Goal: Task Accomplishment & Management: Manage account settings

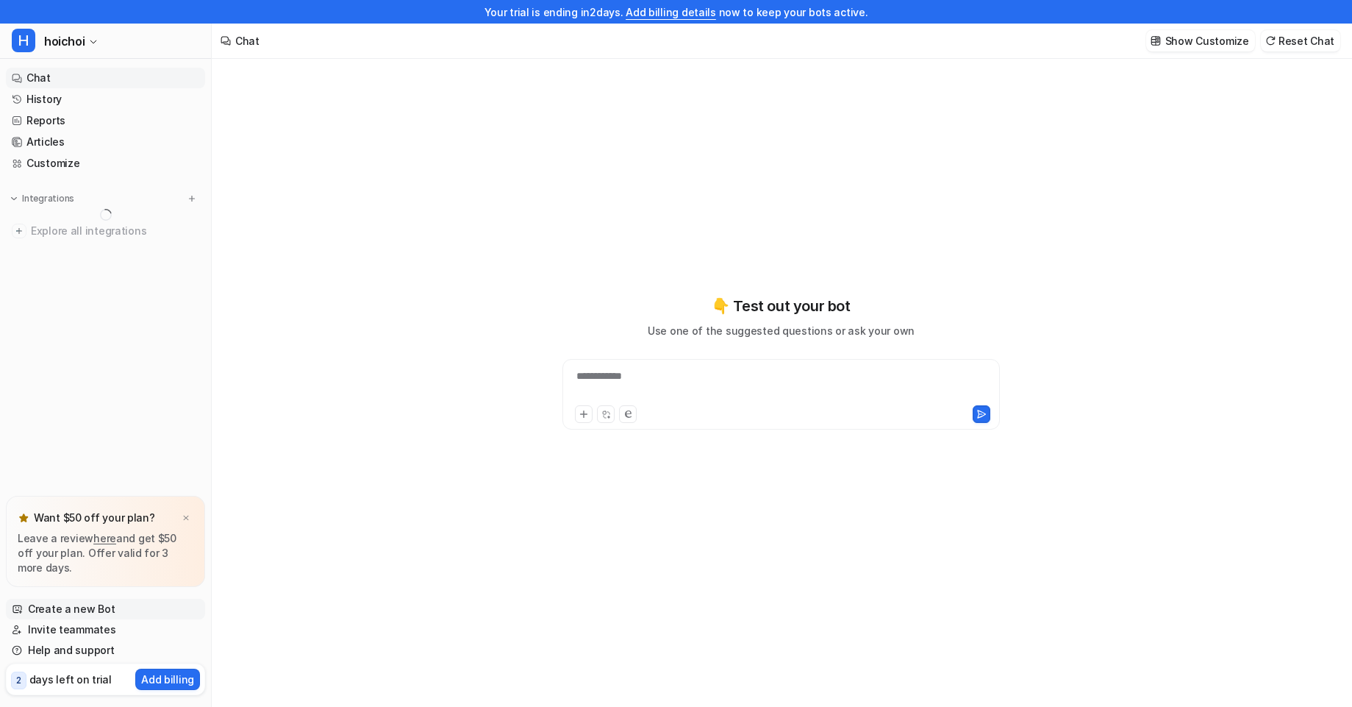
scroll to position [233, 0]
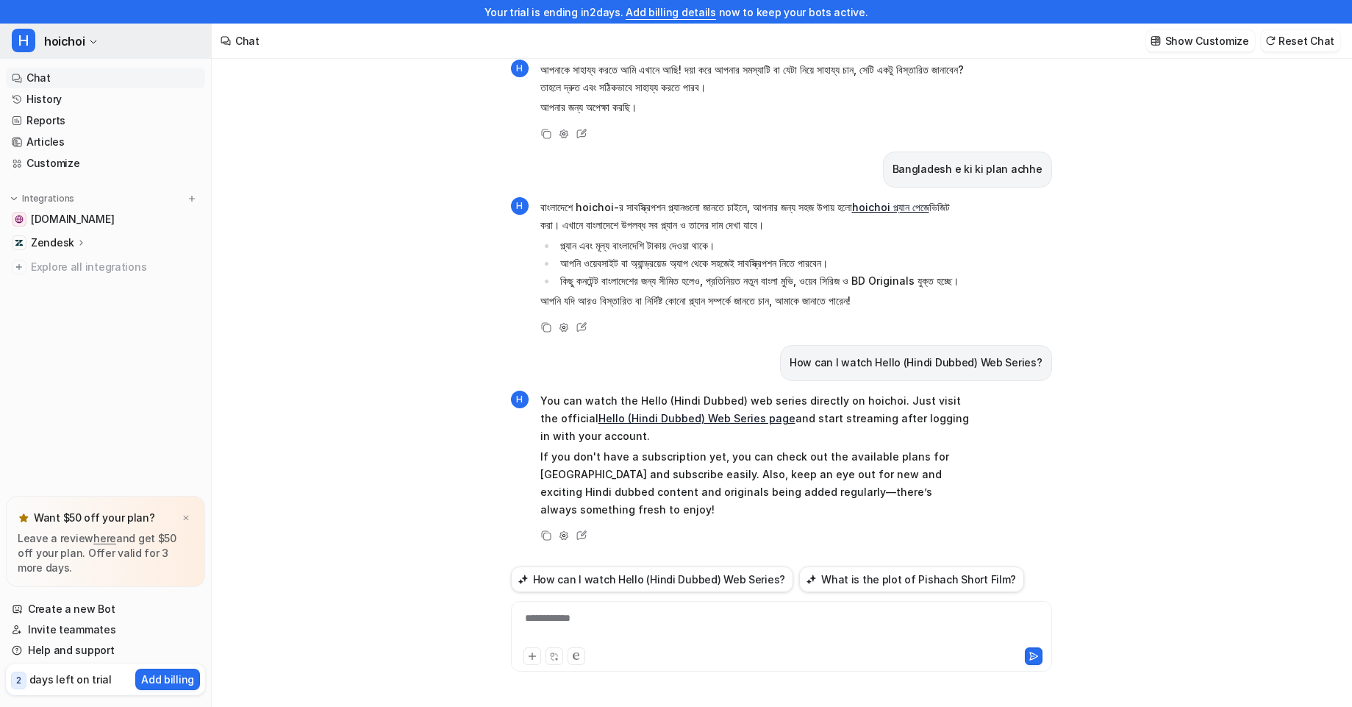
click at [89, 45] on icon "button" at bounding box center [93, 42] width 9 height 9
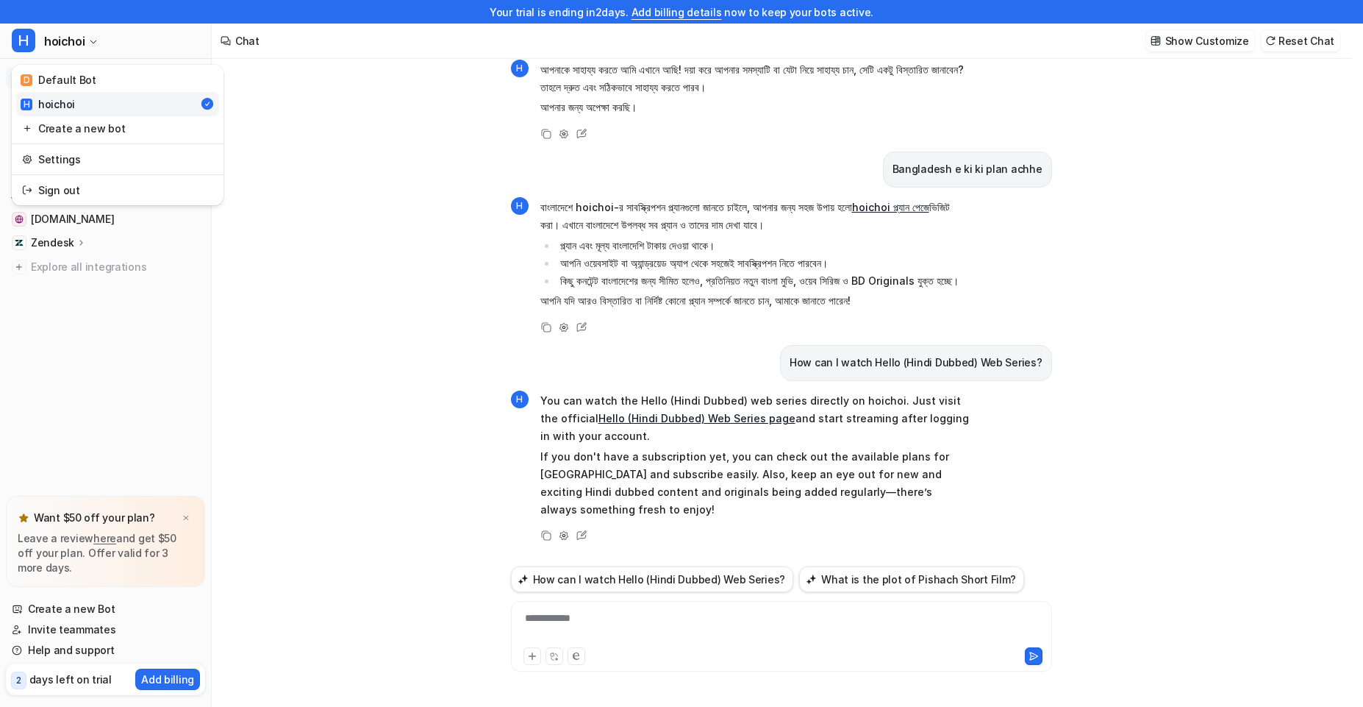
click at [68, 243] on div "H hoichoi D Default Bot H hoichoi Create a new bot Settings Sign out Chat Histo…" at bounding box center [106, 365] width 212 height 683
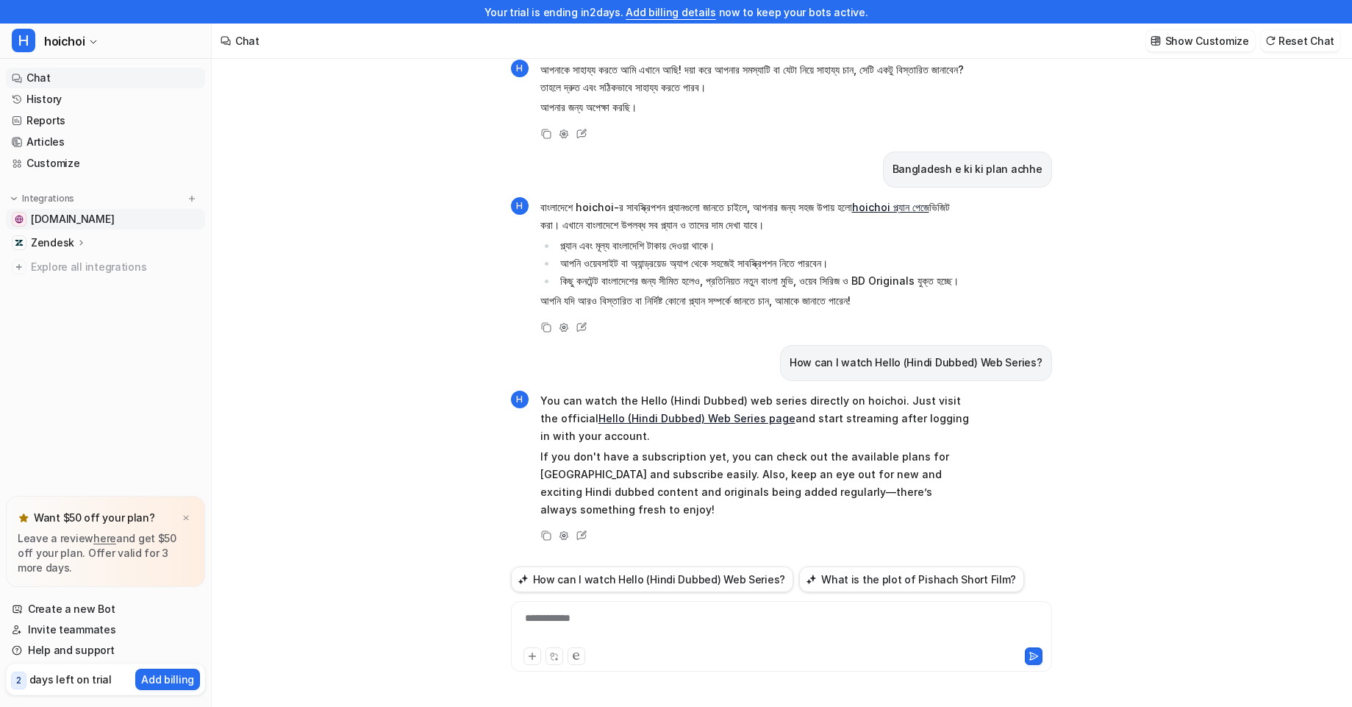
click at [140, 215] on link "[DOMAIN_NAME]" at bounding box center [105, 219] width 199 height 21
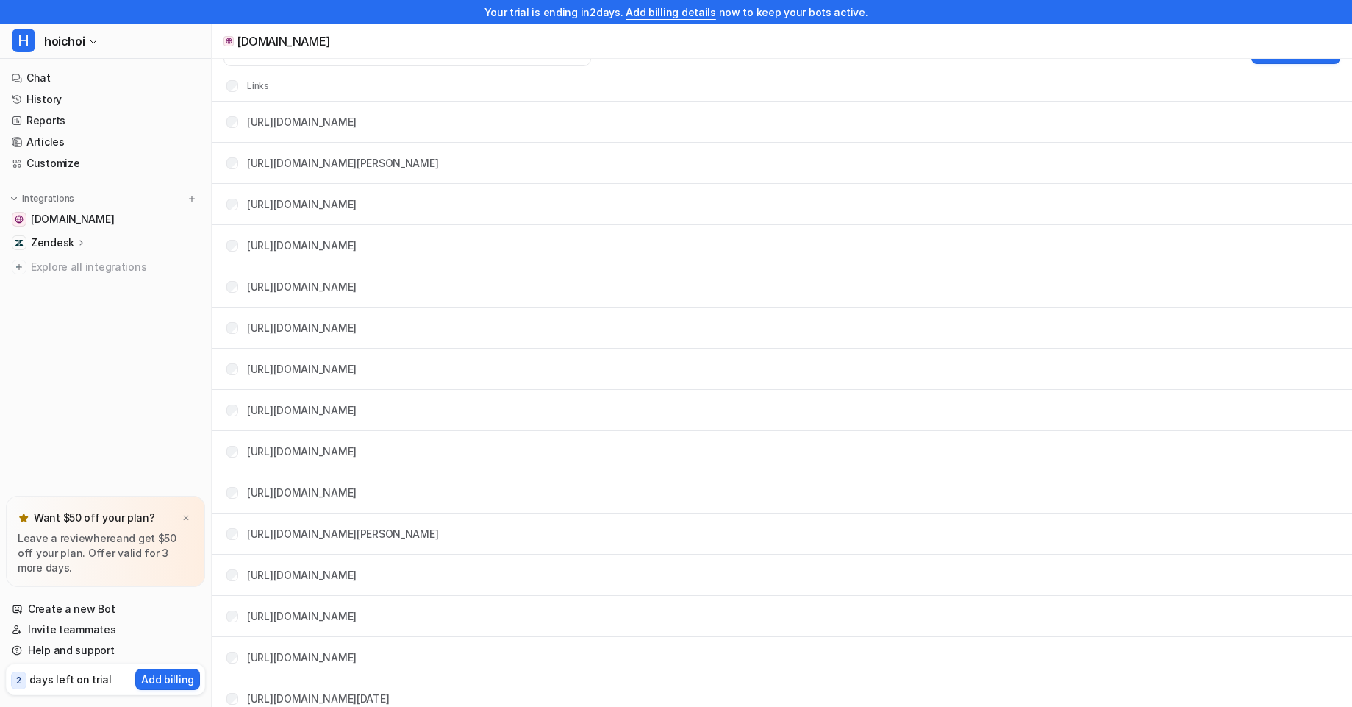
click at [125, 198] on div "Integrations" at bounding box center [106, 198] width 188 height 15
click at [60, 199] on p "Integrations" at bounding box center [48, 199] width 52 height 12
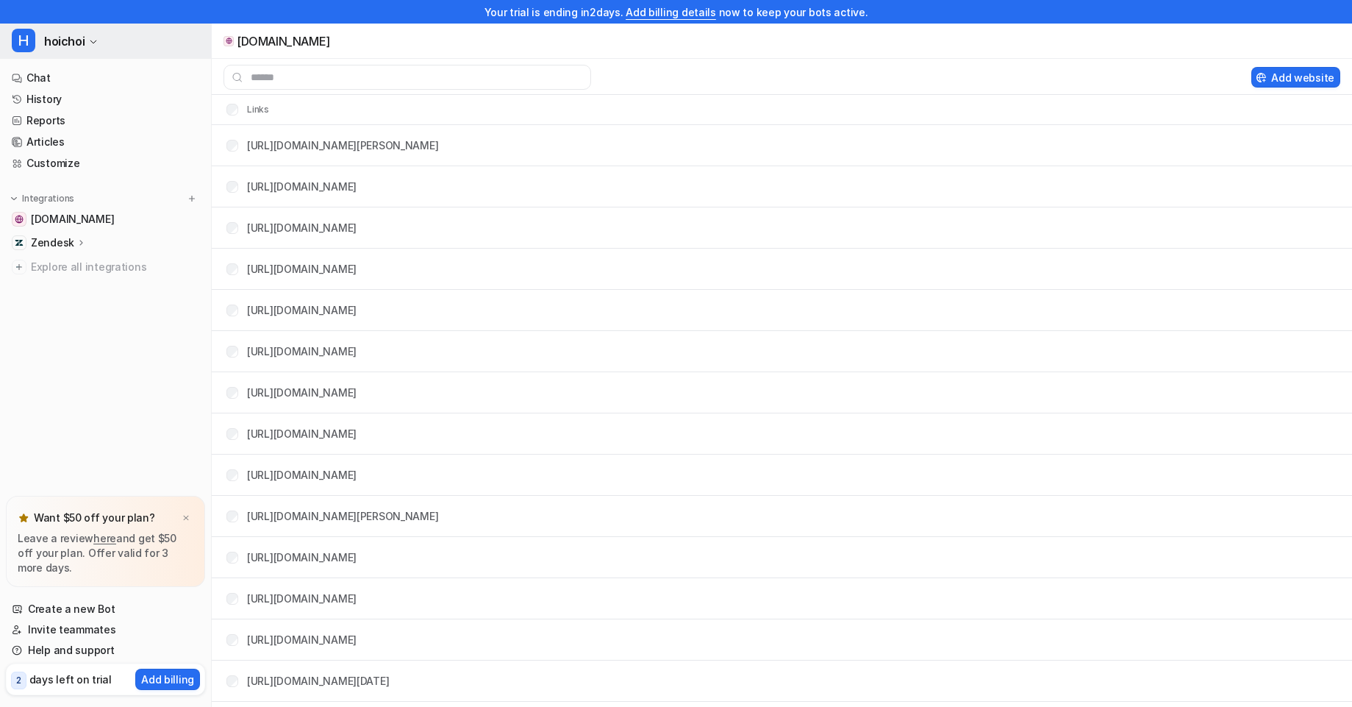
click at [65, 40] on span "hoichoi" at bounding box center [64, 41] width 40 height 21
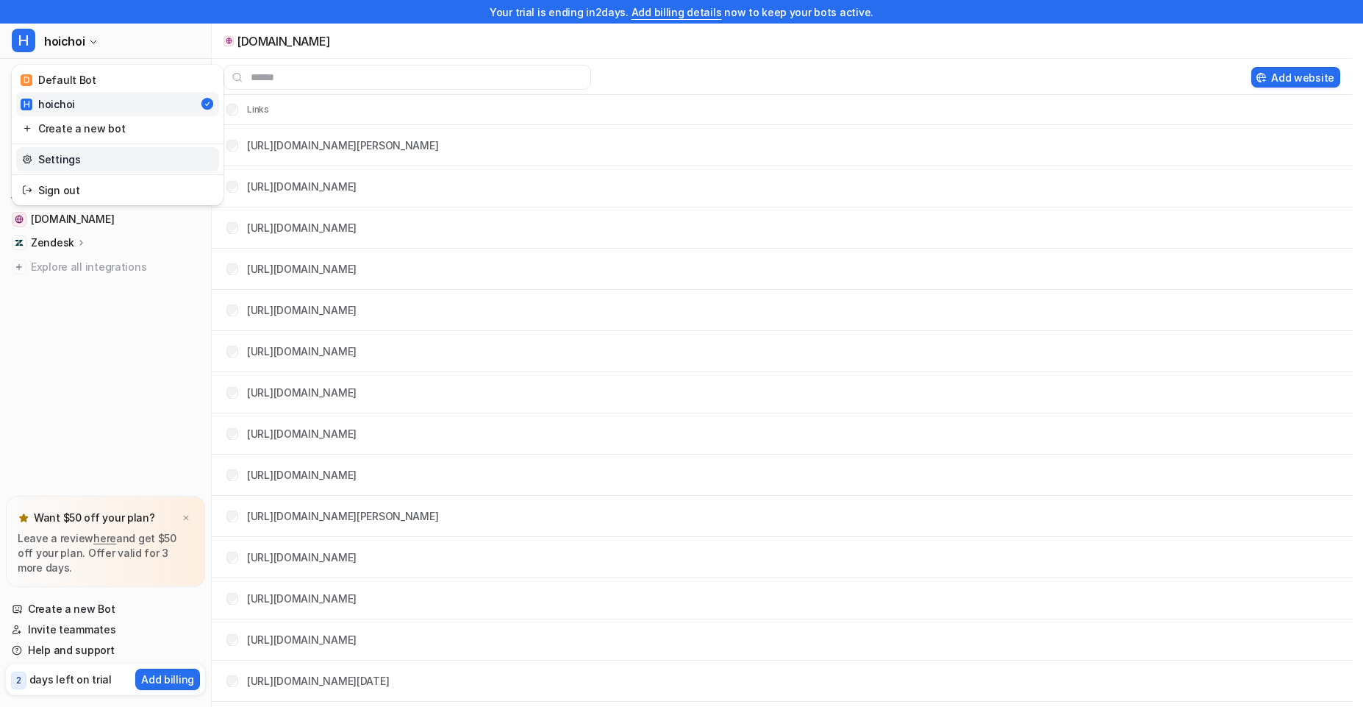
click at [82, 160] on link "Settings" at bounding box center [117, 159] width 203 height 24
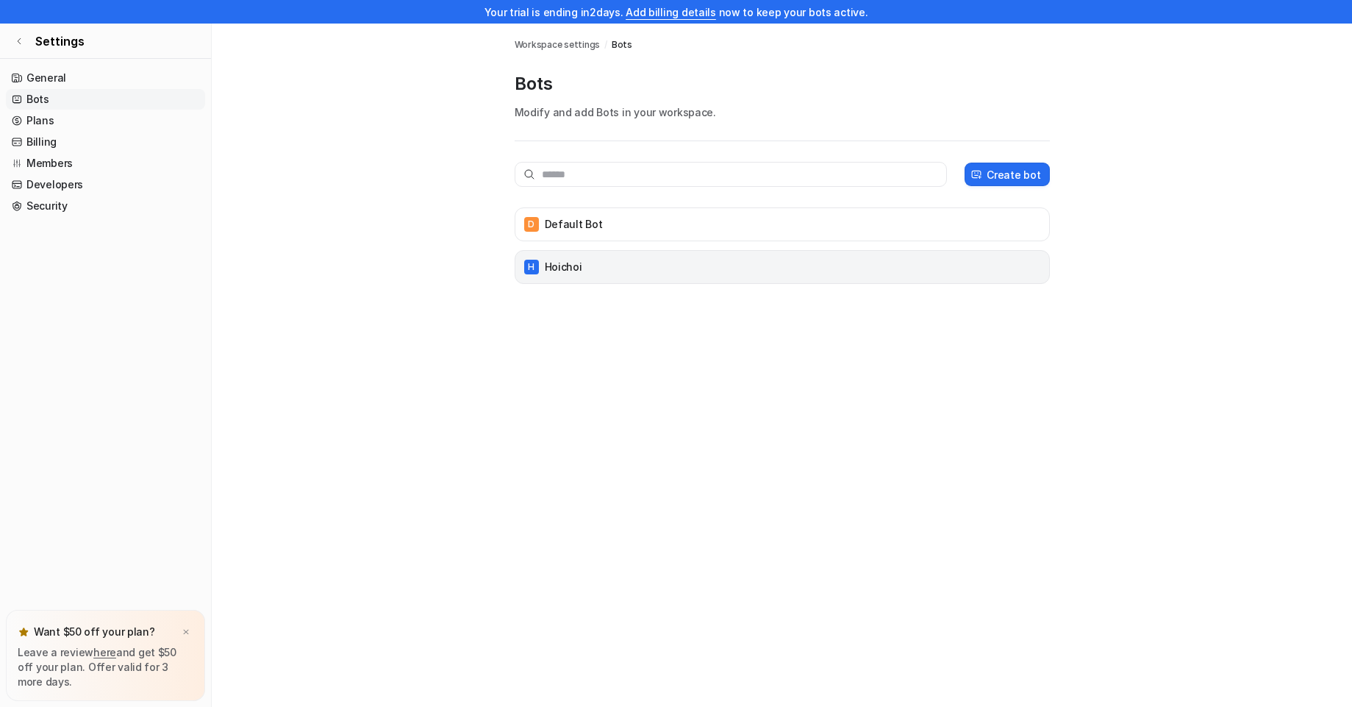
click at [1007, 269] on div "H hoichoi" at bounding box center [782, 267] width 522 height 21
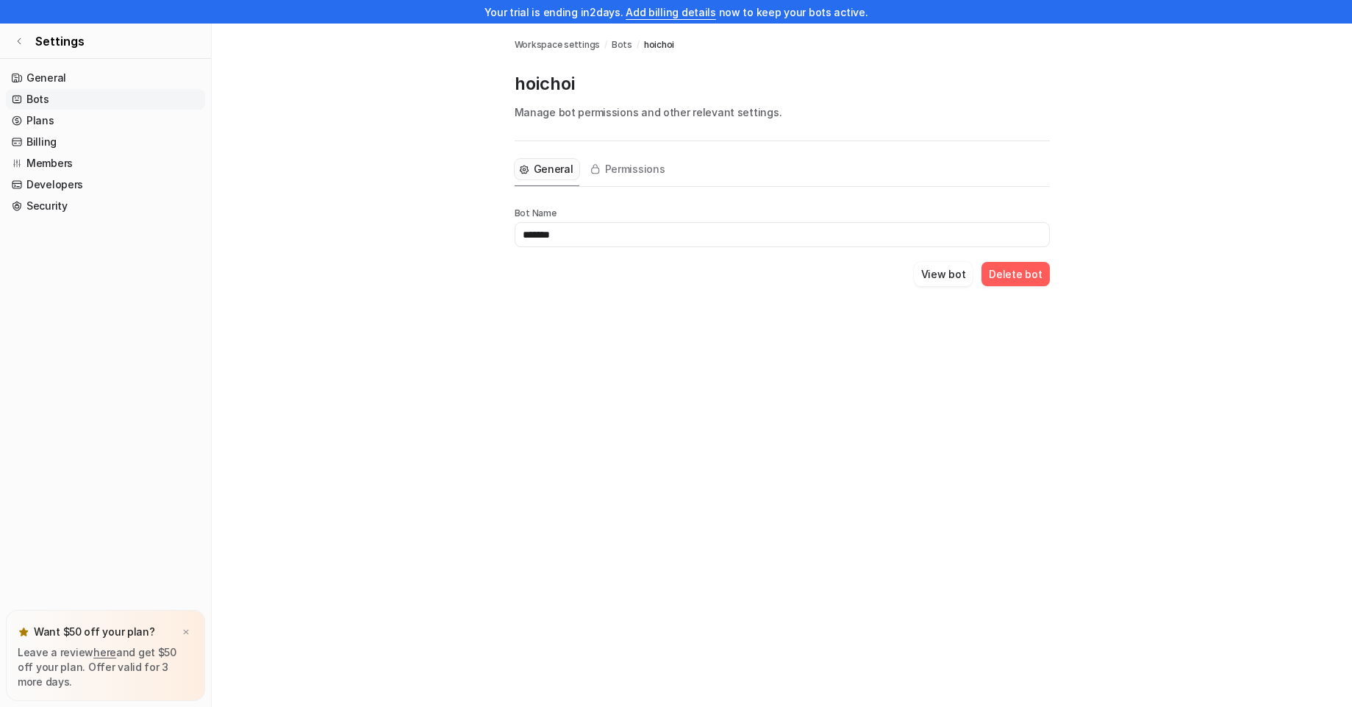
click at [1013, 276] on button "Delete bot" at bounding box center [1016, 274] width 68 height 24
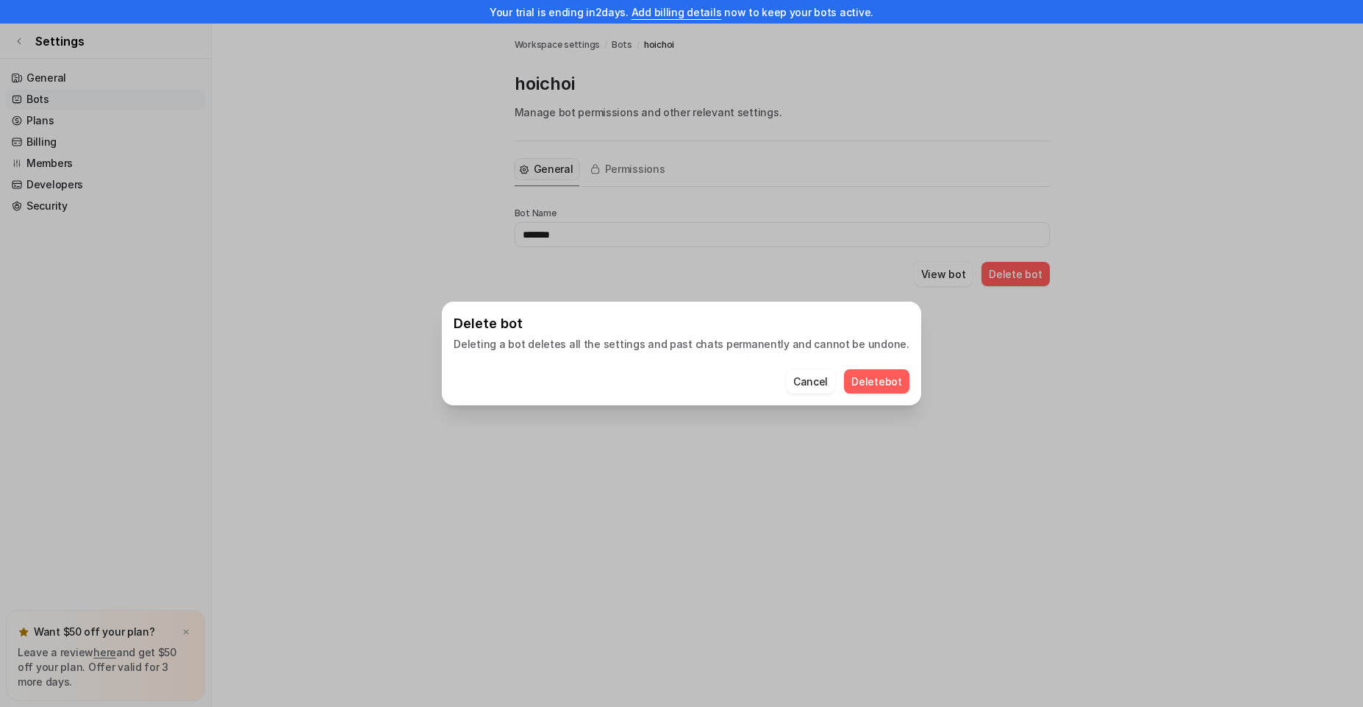
click at [858, 384] on button "Delete bot" at bounding box center [876, 381] width 65 height 24
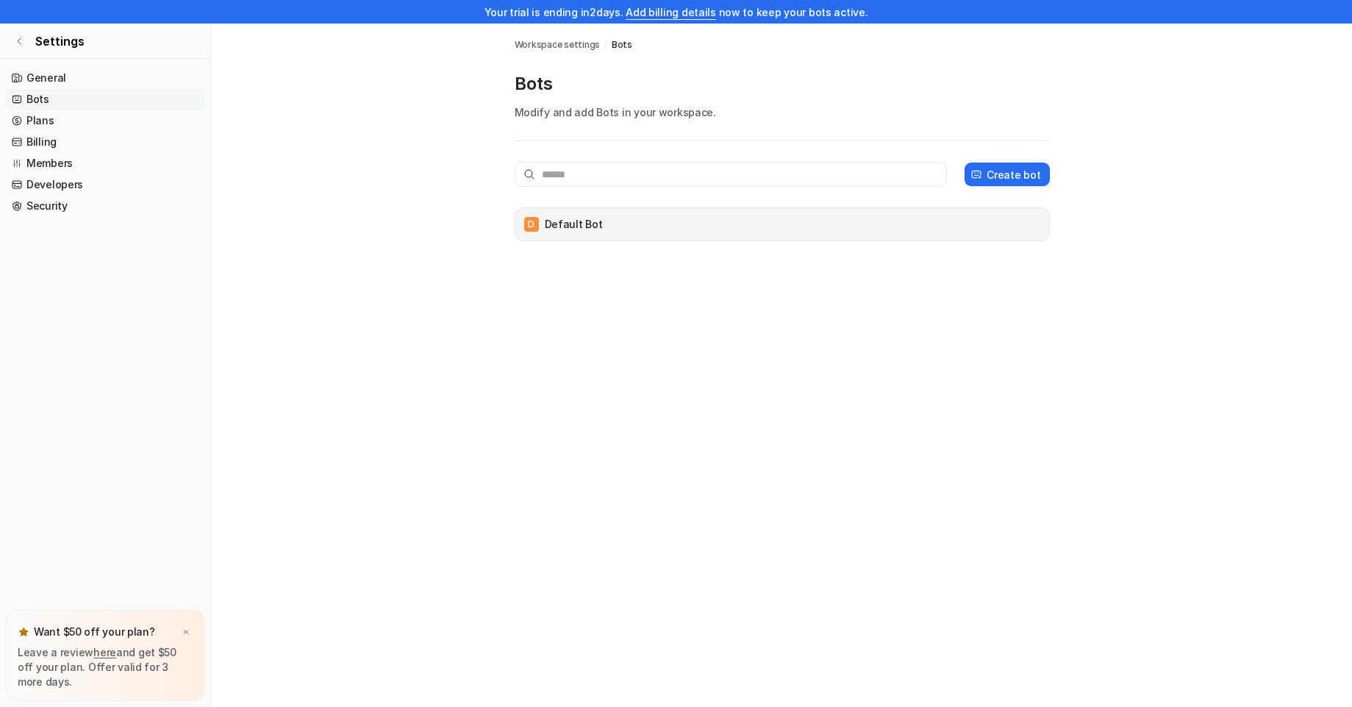
click at [1024, 221] on div "D Default Bot" at bounding box center [782, 224] width 522 height 21
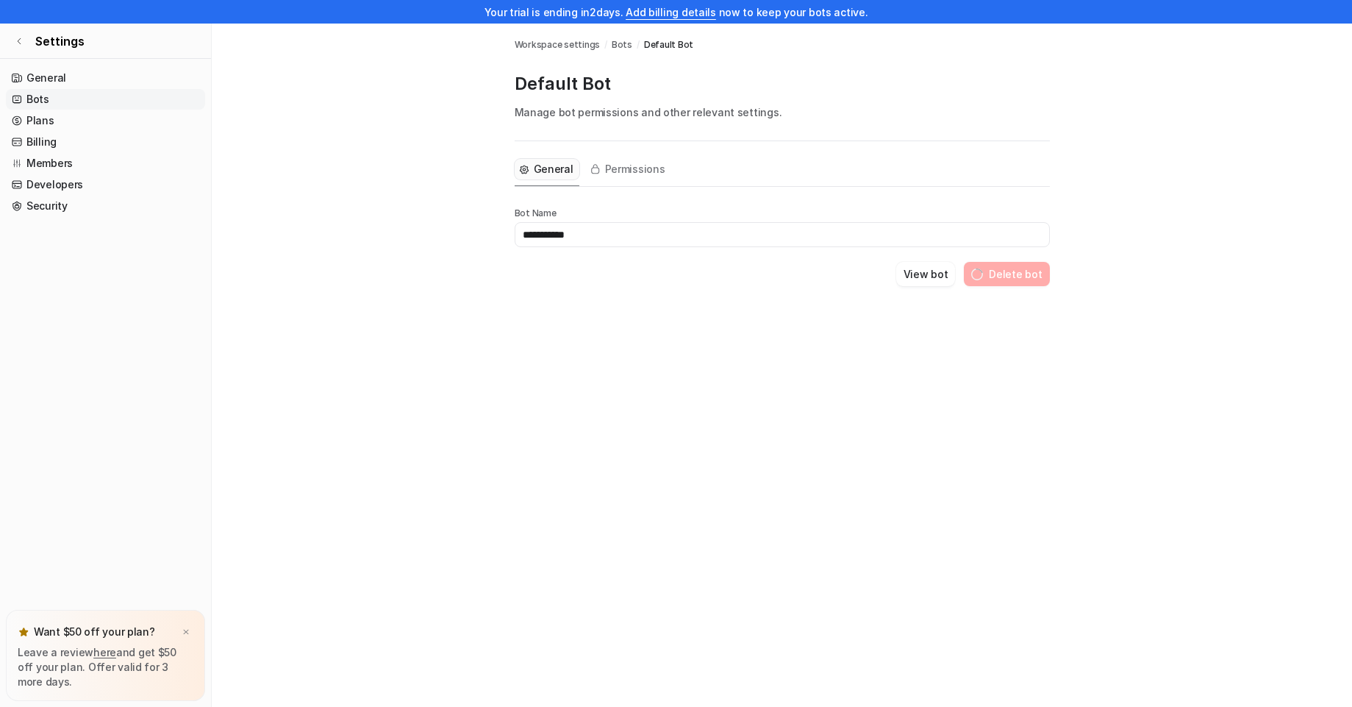
click at [1016, 282] on button "Delete bot" at bounding box center [1006, 274] width 85 height 24
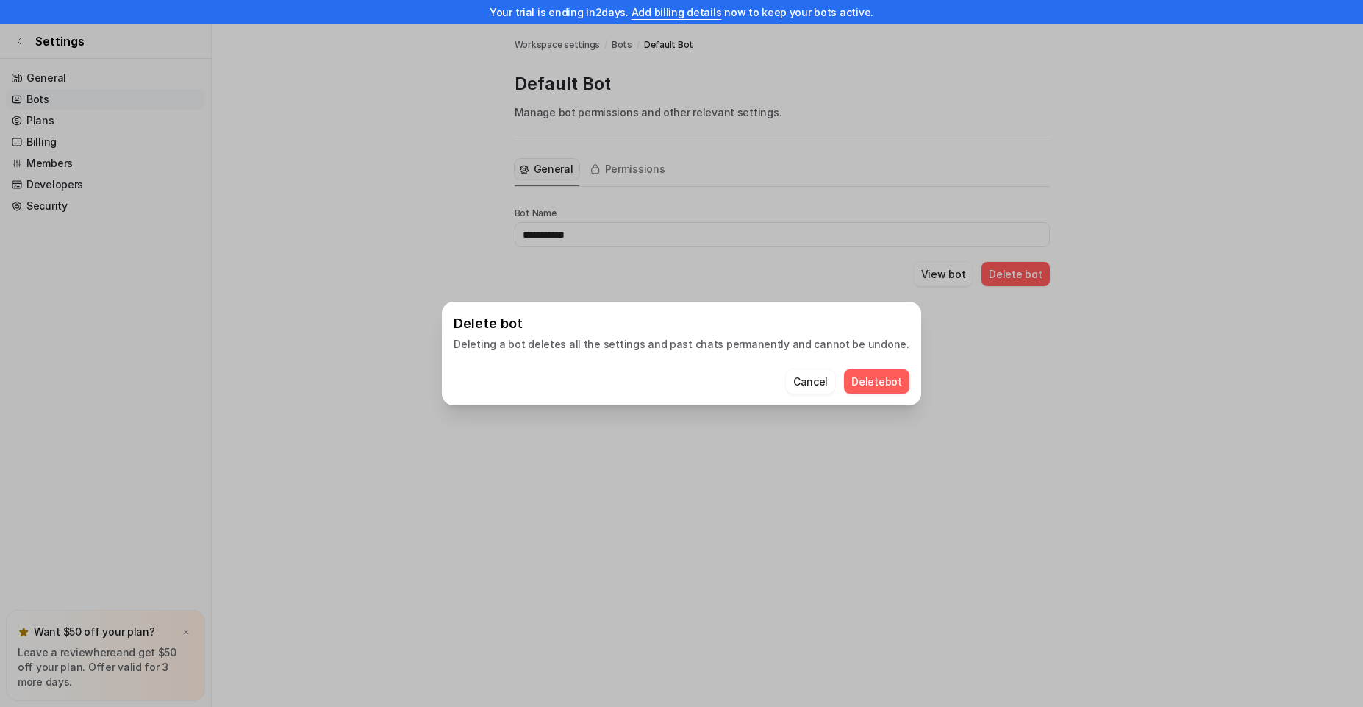
click at [863, 379] on button "Delete bot" at bounding box center [876, 381] width 65 height 24
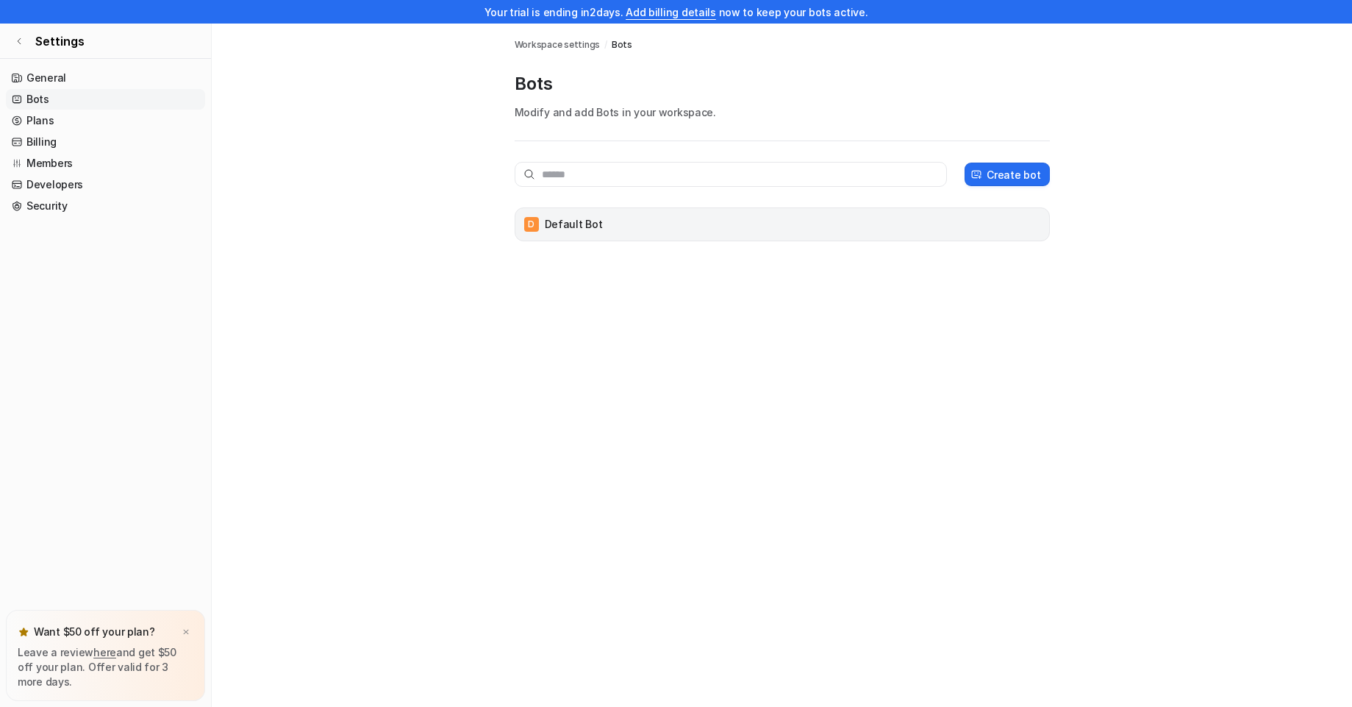
click at [785, 228] on div "D Default Bot" at bounding box center [782, 224] width 522 height 21
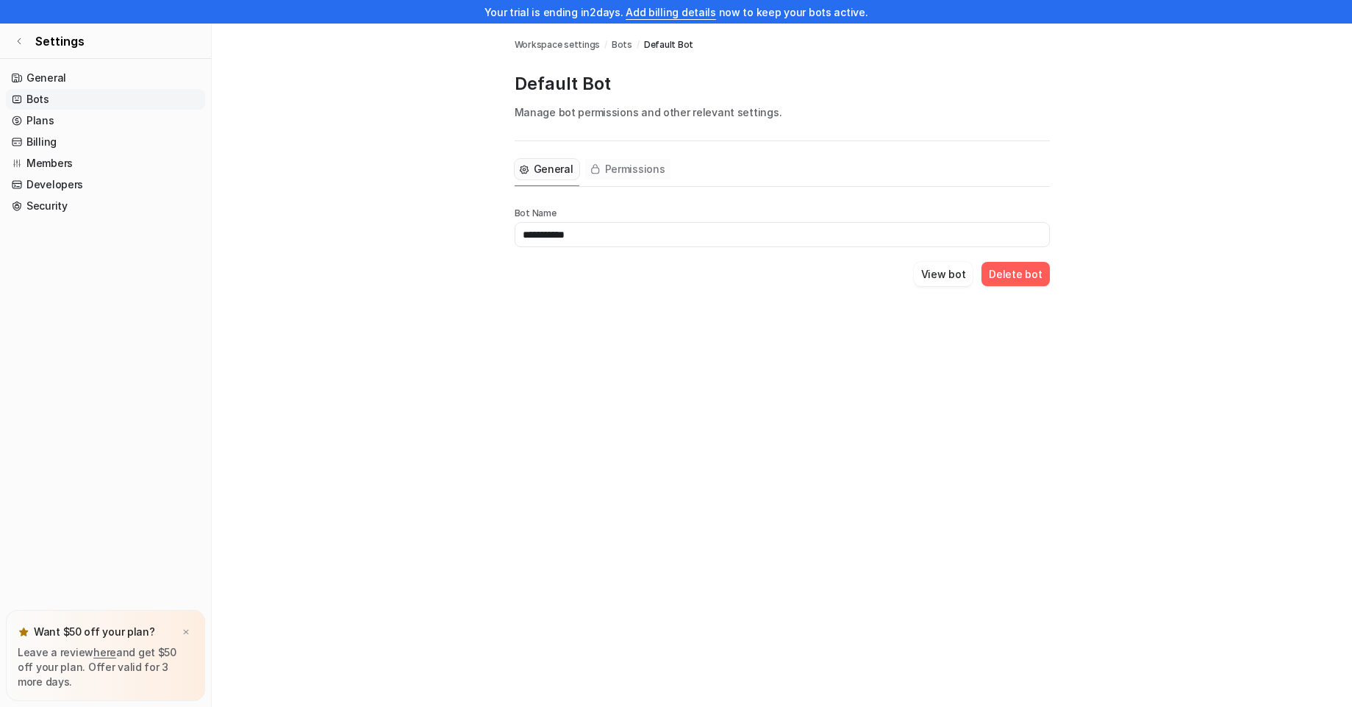
click at [645, 176] on span "Permissions" at bounding box center [635, 169] width 60 height 15
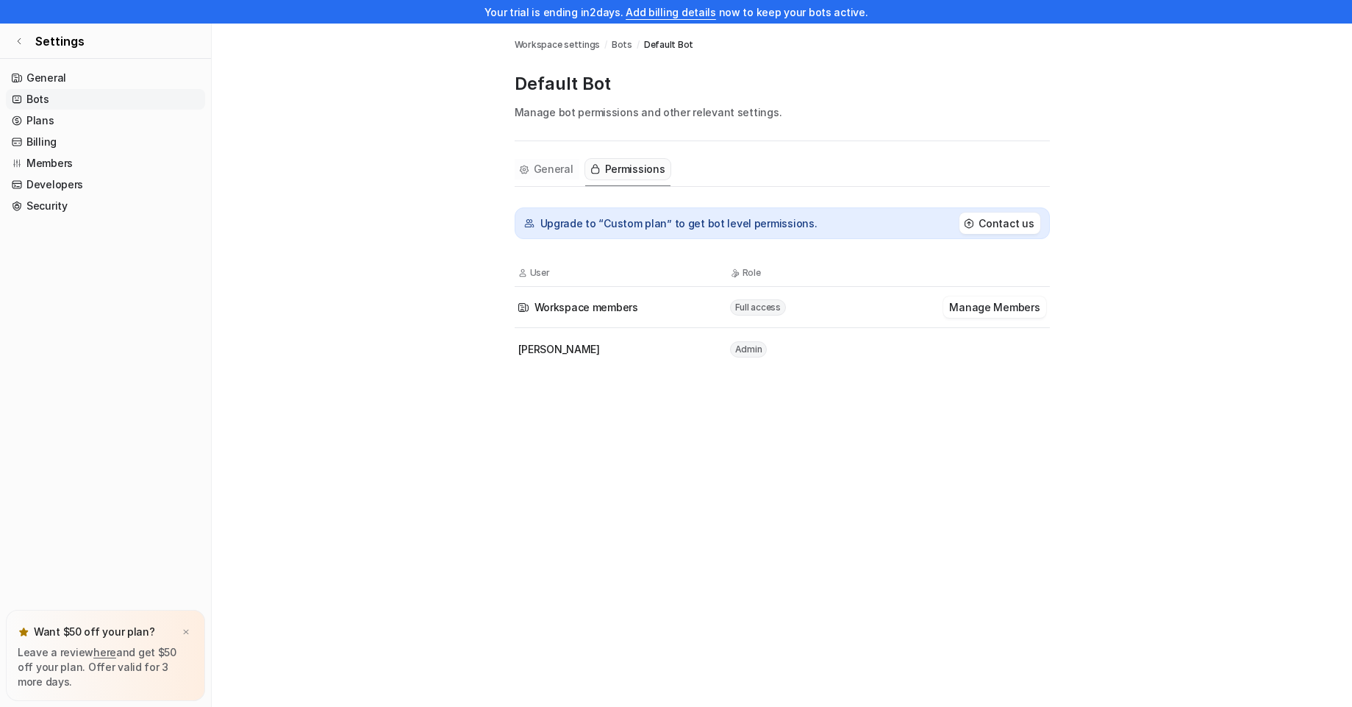
click at [541, 176] on span "General" at bounding box center [554, 169] width 40 height 15
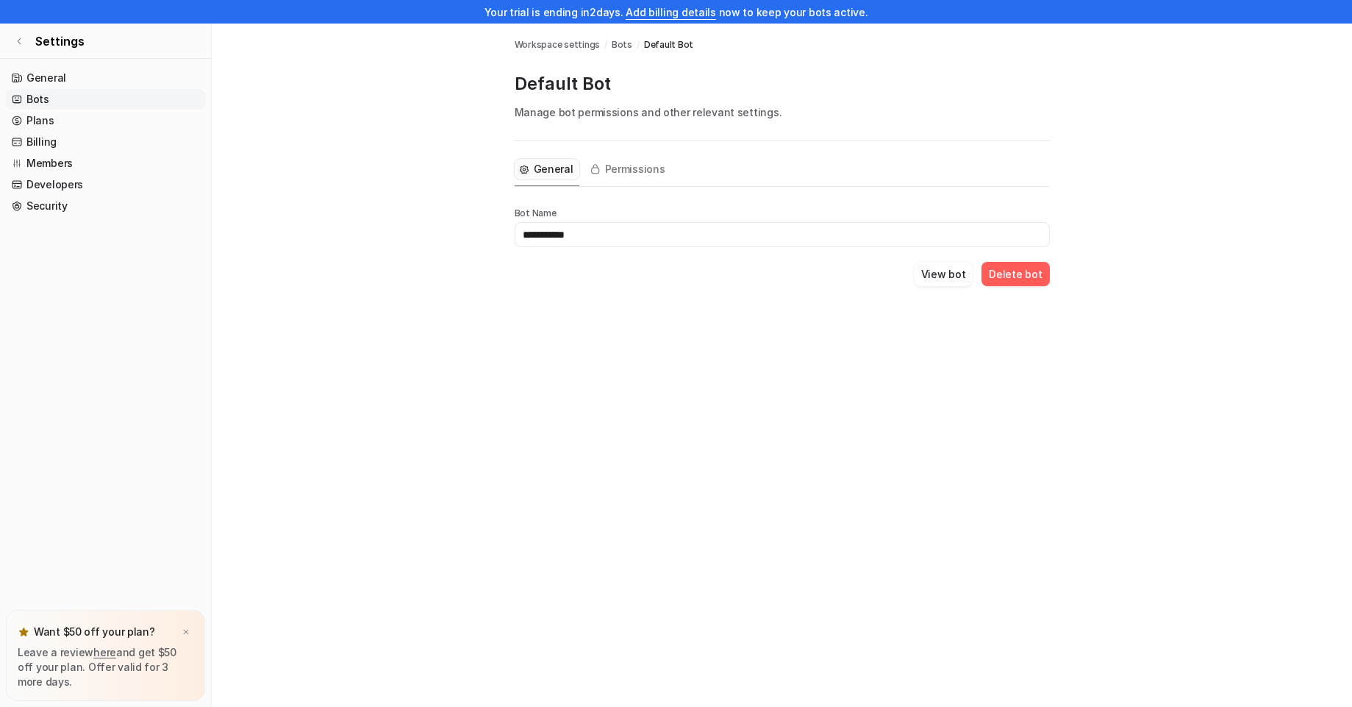
click at [1026, 286] on div "**********" at bounding box center [782, 231] width 535 height 180
click at [1021, 273] on button "Delete bot" at bounding box center [1016, 274] width 68 height 24
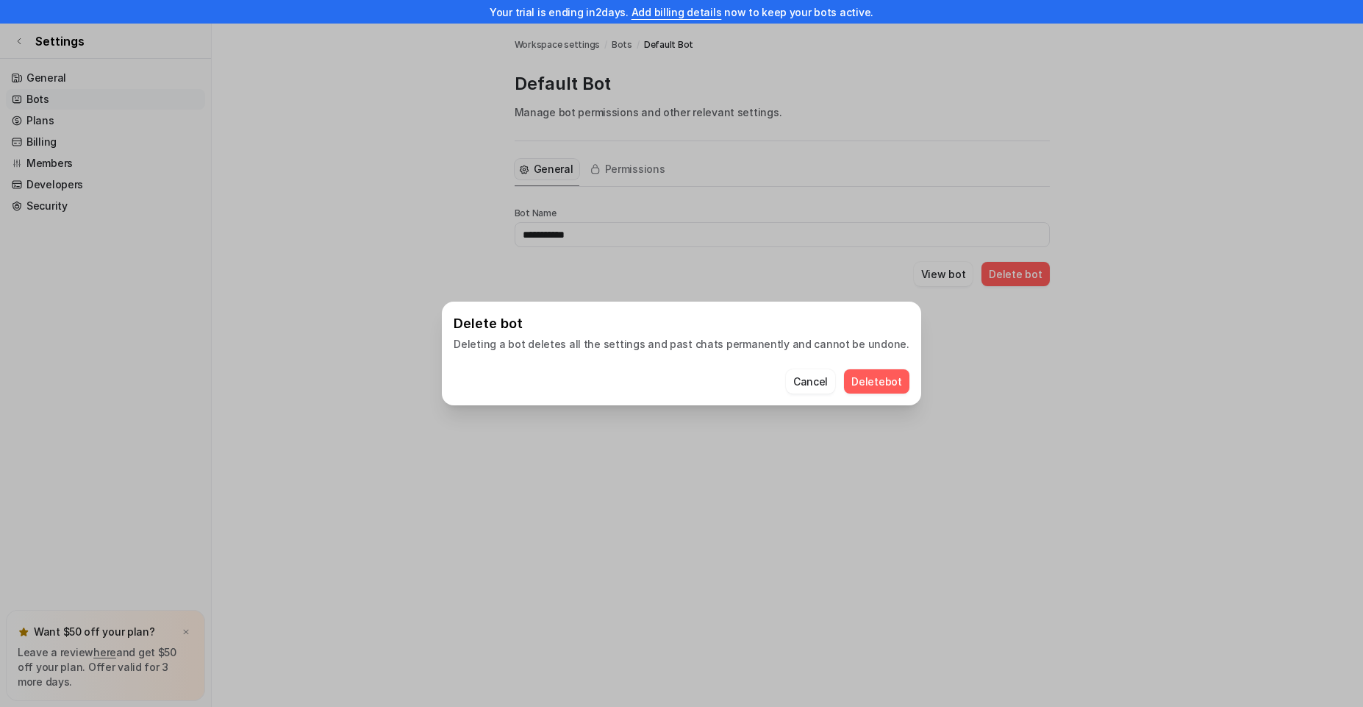
click at [879, 389] on button "Delete bot" at bounding box center [876, 381] width 65 height 24
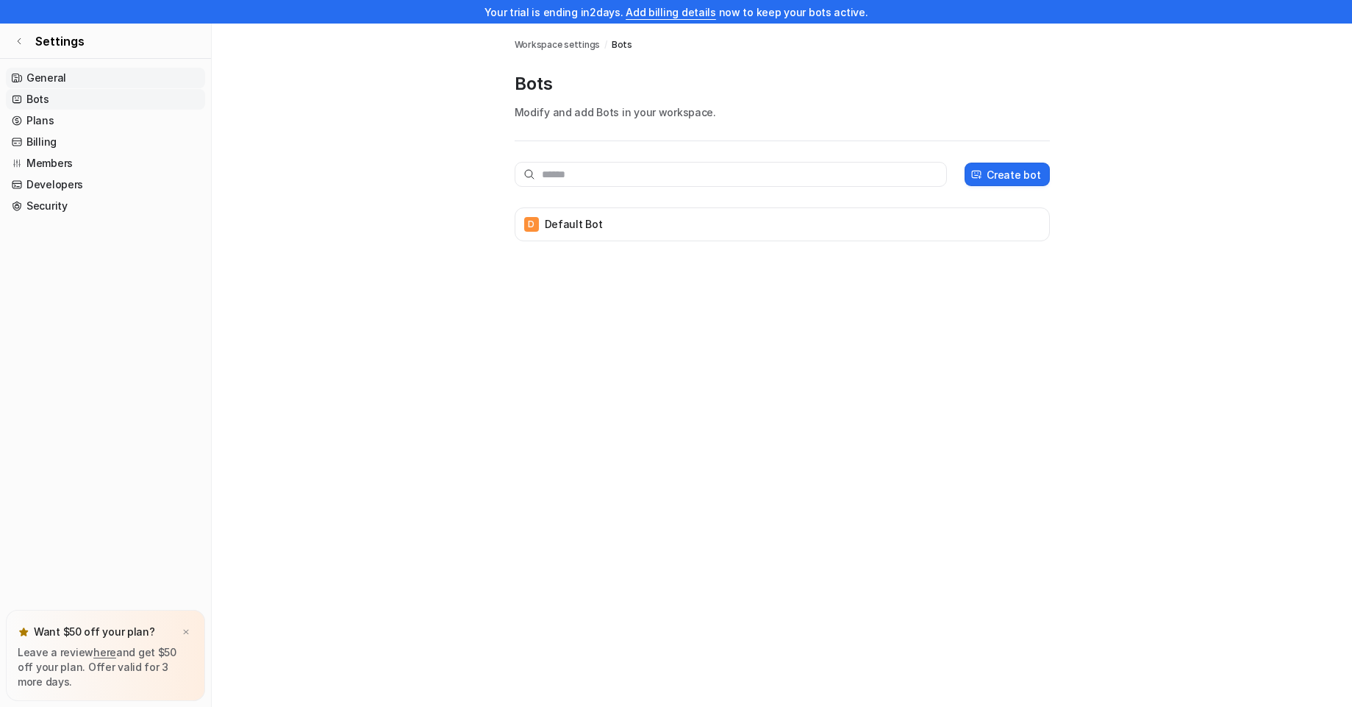
click at [75, 73] on link "General" at bounding box center [105, 78] width 199 height 21
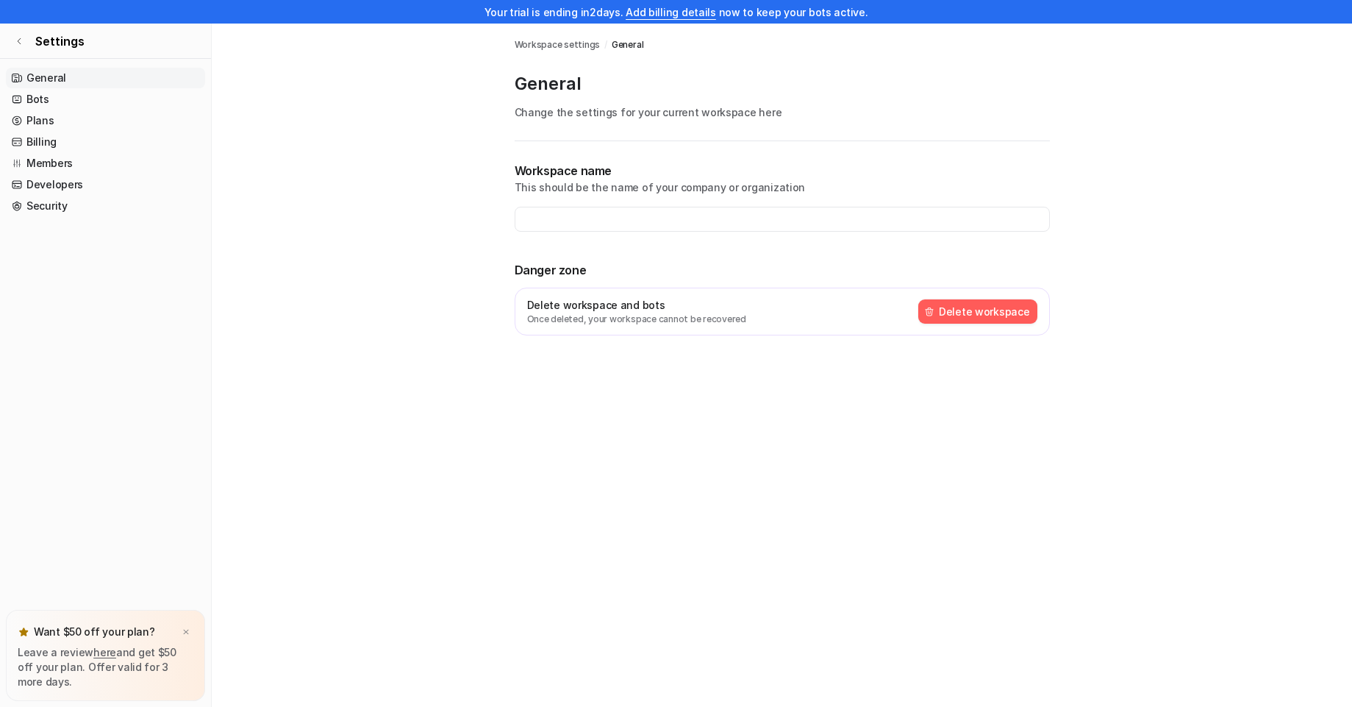
type input "**********"
click at [969, 311] on button "Delete workspace" at bounding box center [978, 311] width 119 height 24
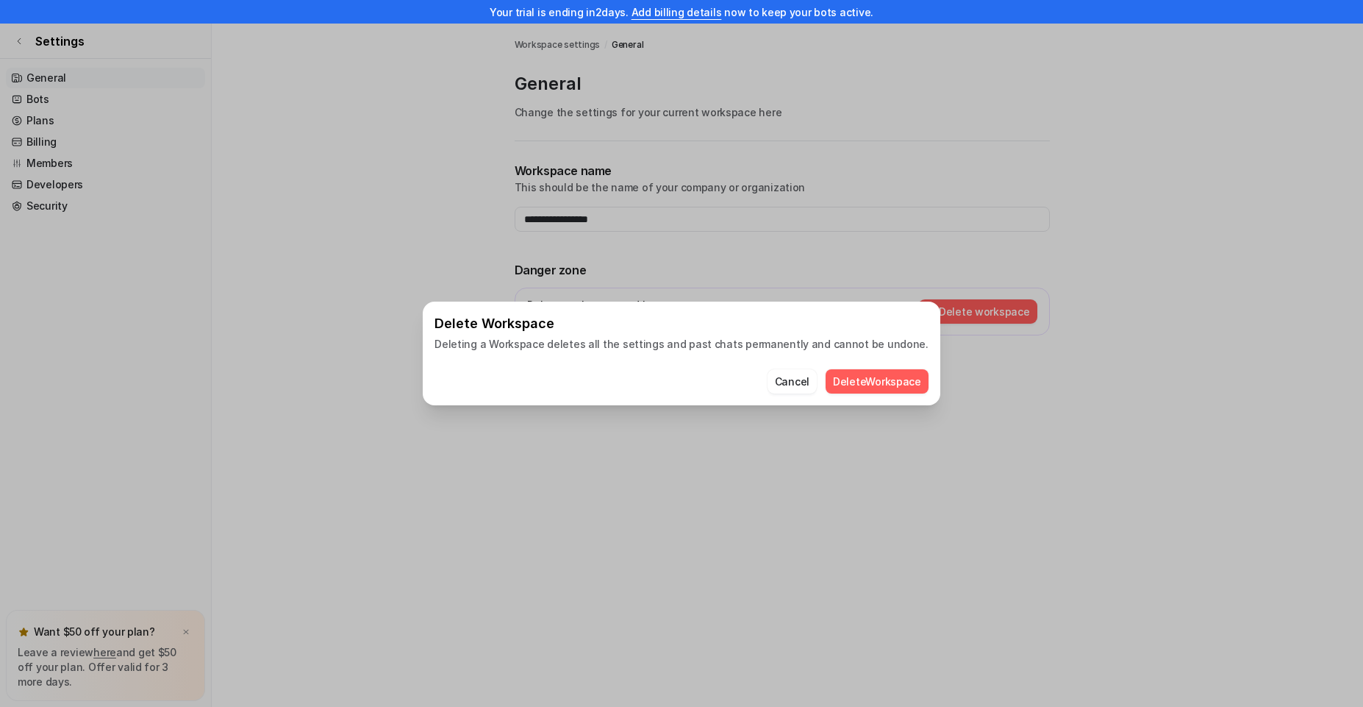
click at [867, 386] on button "Delete Workspace" at bounding box center [877, 381] width 103 height 24
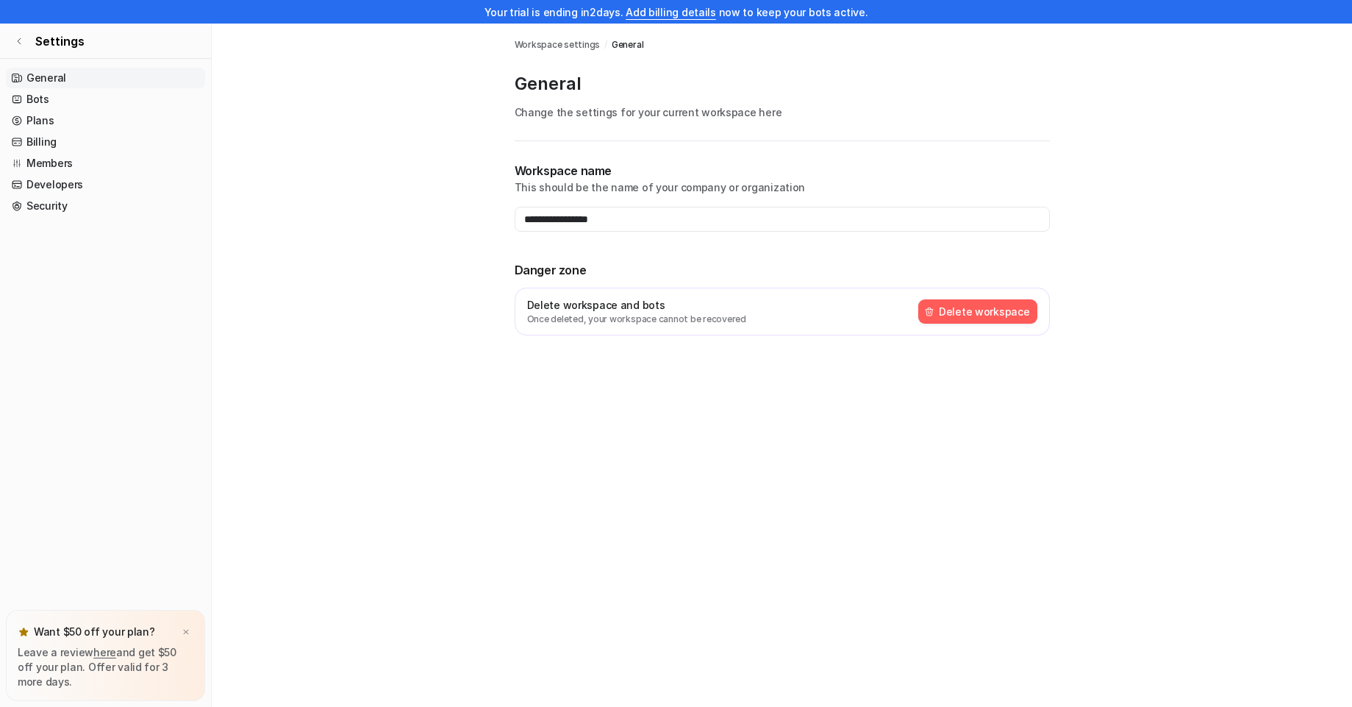
click at [993, 308] on button "Delete workspace" at bounding box center [978, 311] width 119 height 24
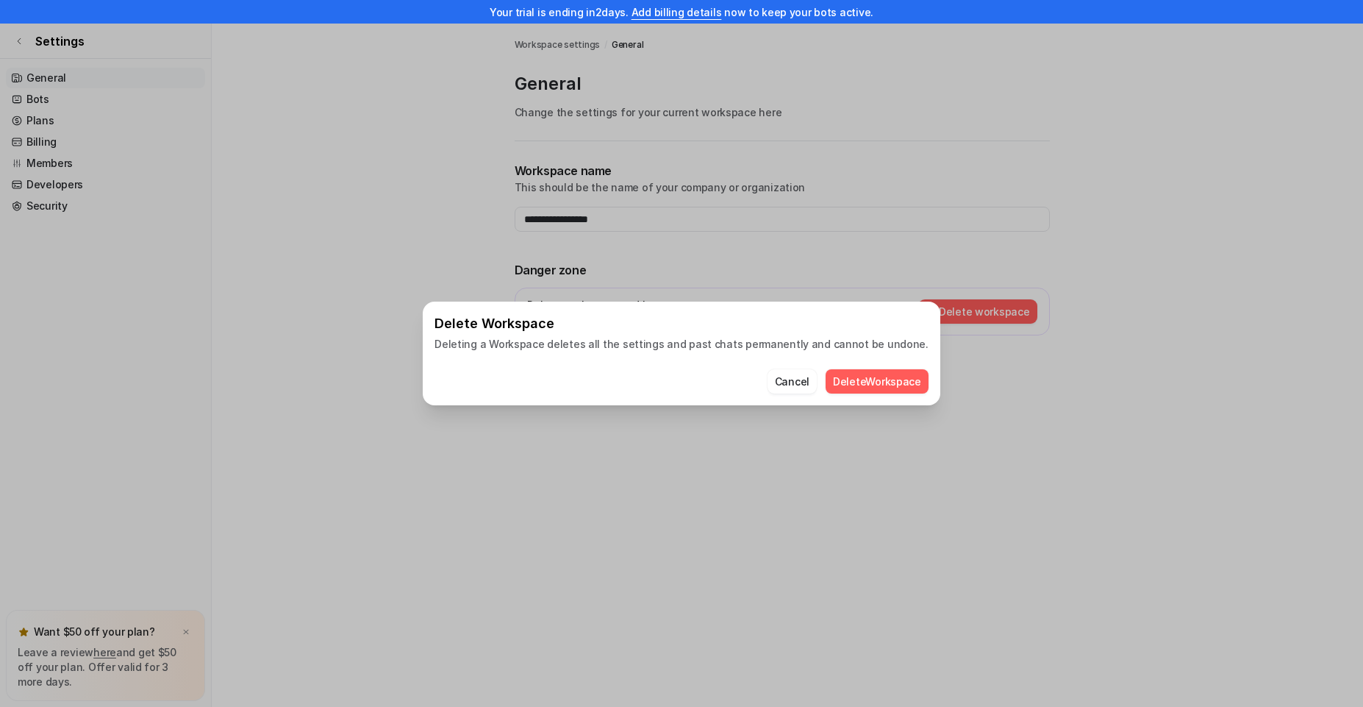
click at [845, 383] on button "Delete Workspace" at bounding box center [877, 381] width 103 height 24
